Goal: Find specific page/section: Find specific page/section

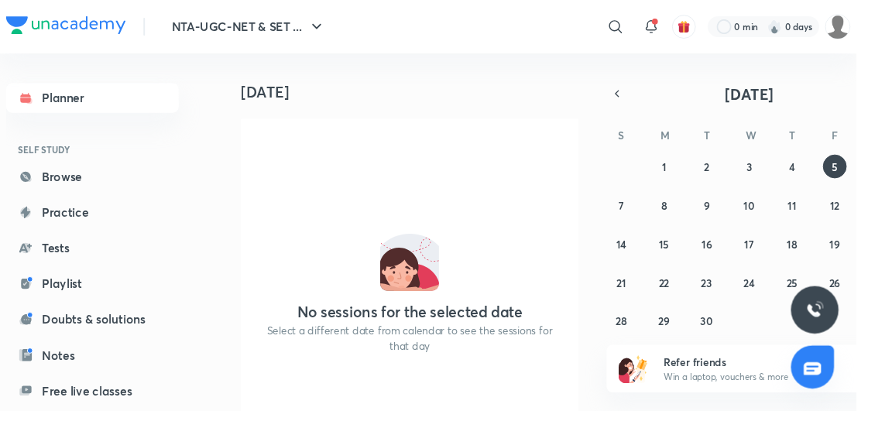
click at [883, 29] on img at bounding box center [872, 28] width 26 height 26
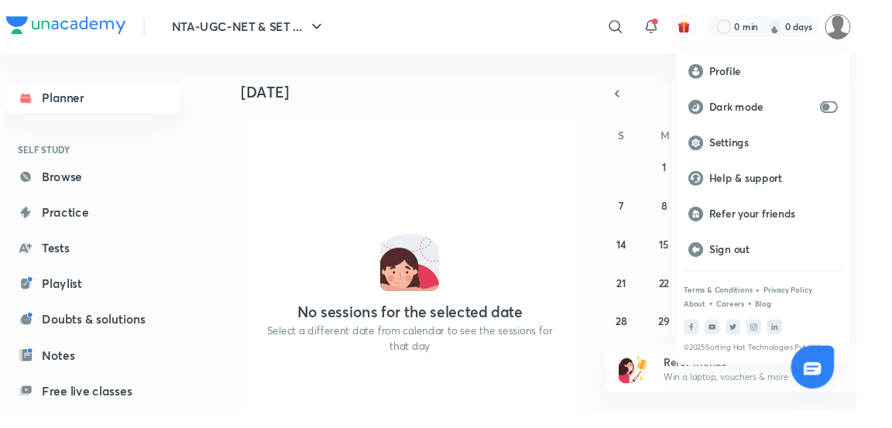
click at [786, 70] on p "Profile" at bounding box center [806, 74] width 134 height 14
